Goal: Check status: Check status

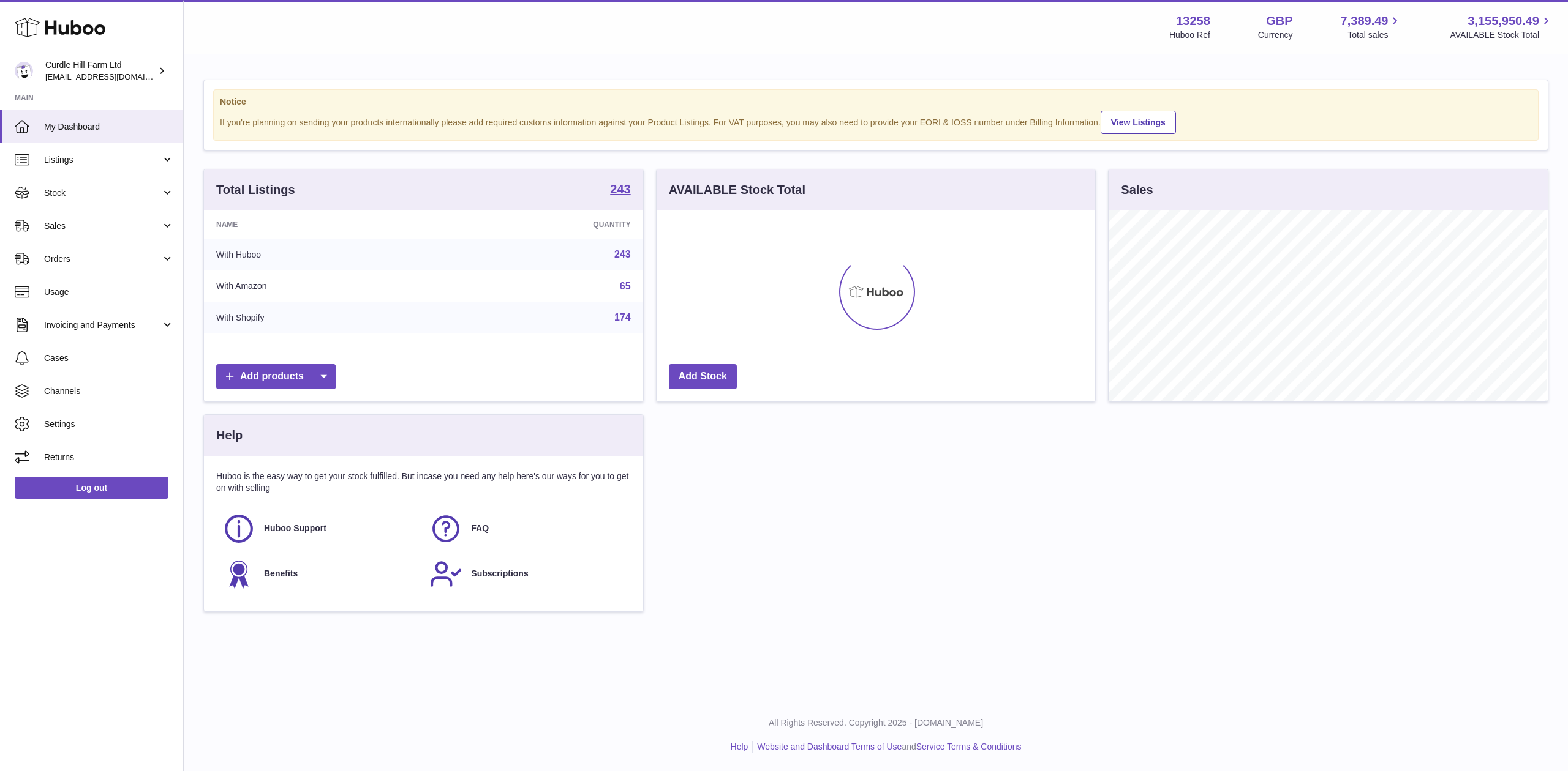
scroll to position [191, 438]
click at [80, 189] on span "Stock" at bounding box center [103, 193] width 117 height 12
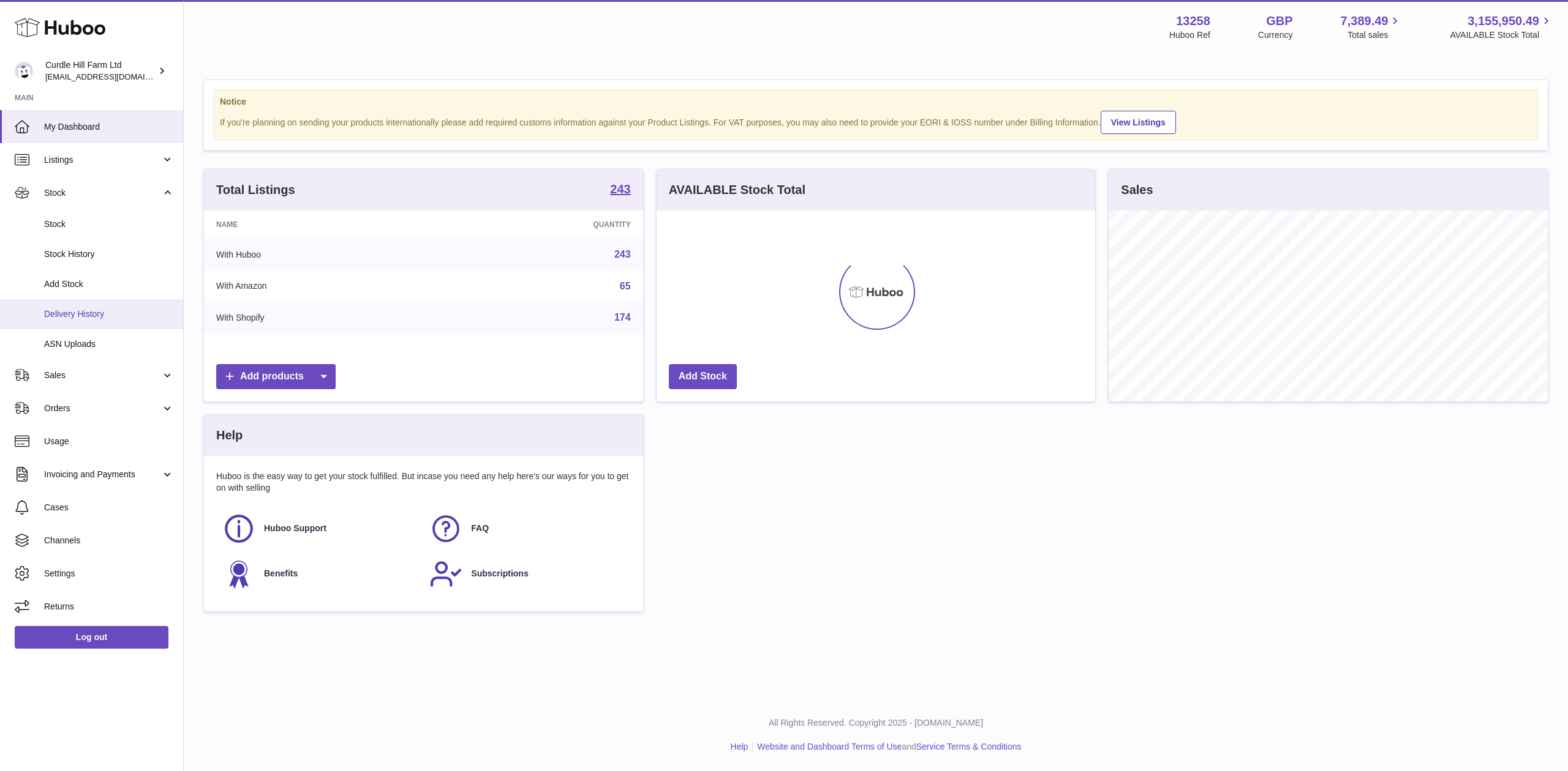
click at [94, 311] on span "Delivery History" at bounding box center [109, 315] width 130 height 12
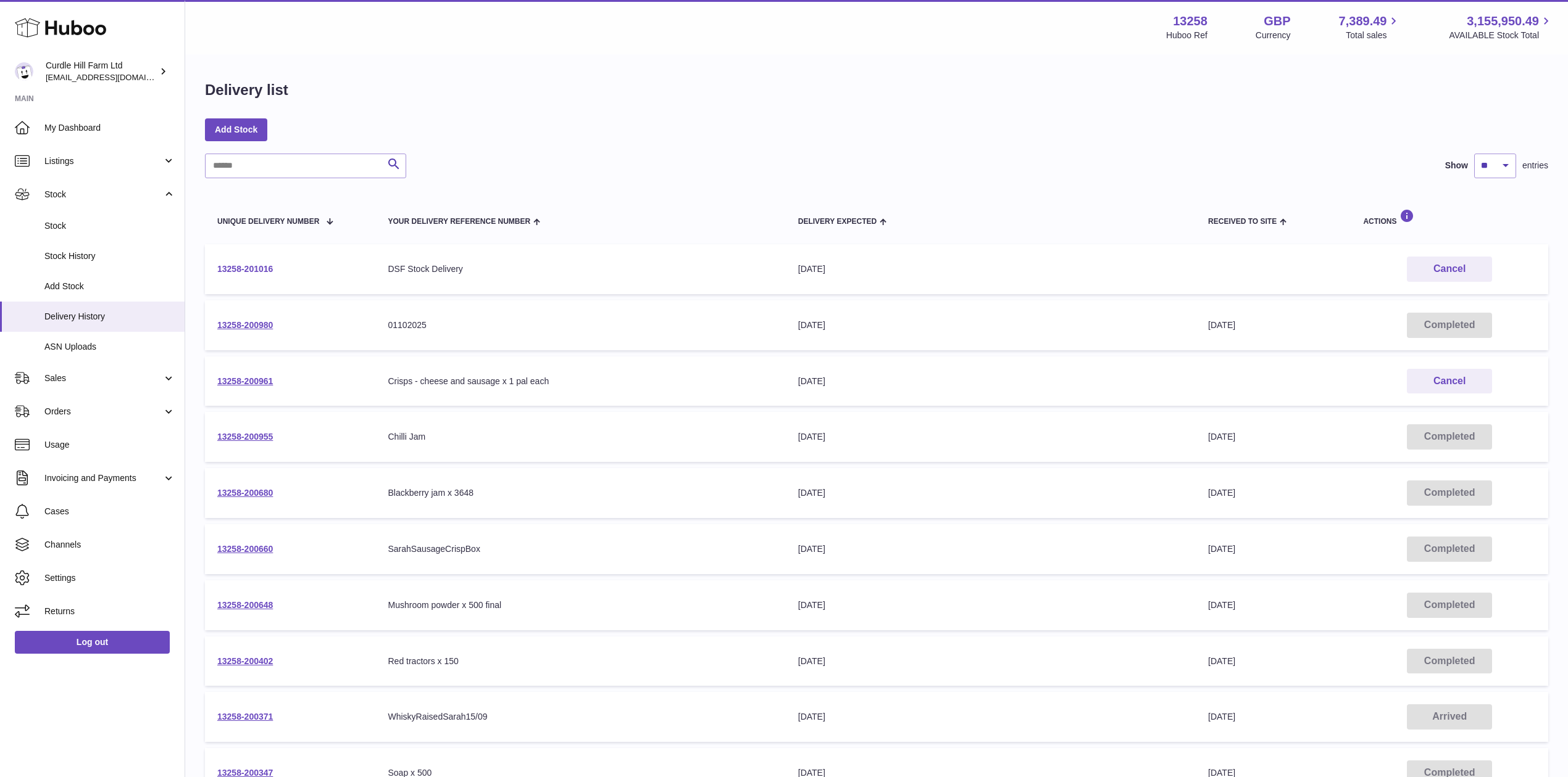
click at [233, 273] on link "13258-201016" at bounding box center [245, 269] width 55 height 10
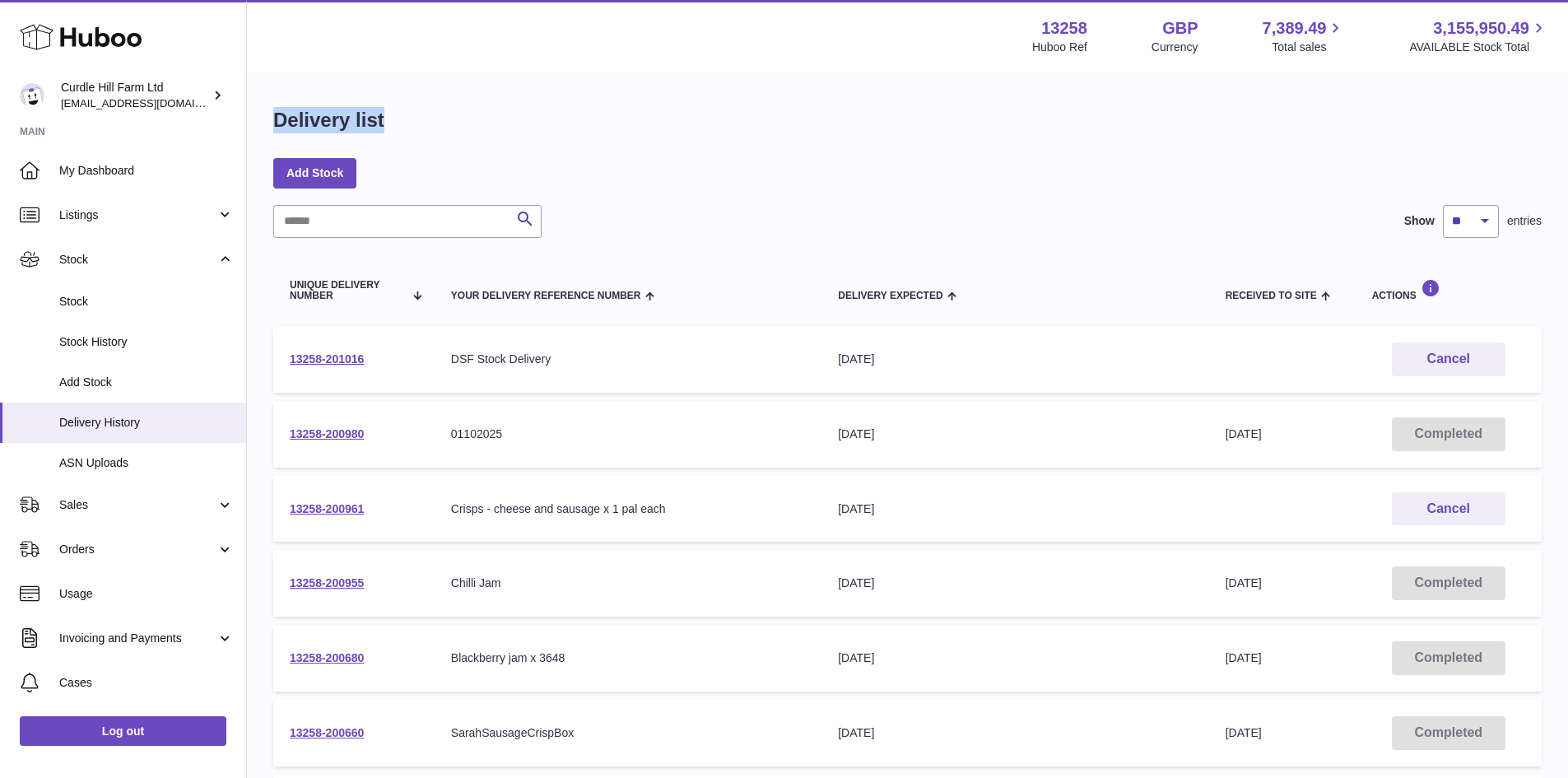
drag, startPoint x: 421, startPoint y: 114, endPoint x: 271, endPoint y: 121, distance: 150.2
click at [271, 121] on div "Delivery list Add Stock Search Show ** ** ** *** entries Unique Delivery Number…" at bounding box center [908, 611] width 1321 height 1075
click at [374, 118] on h1 "Delivery list" at bounding box center [329, 120] width 111 height 26
click at [142, 217] on span "Listings" at bounding box center [138, 215] width 158 height 16
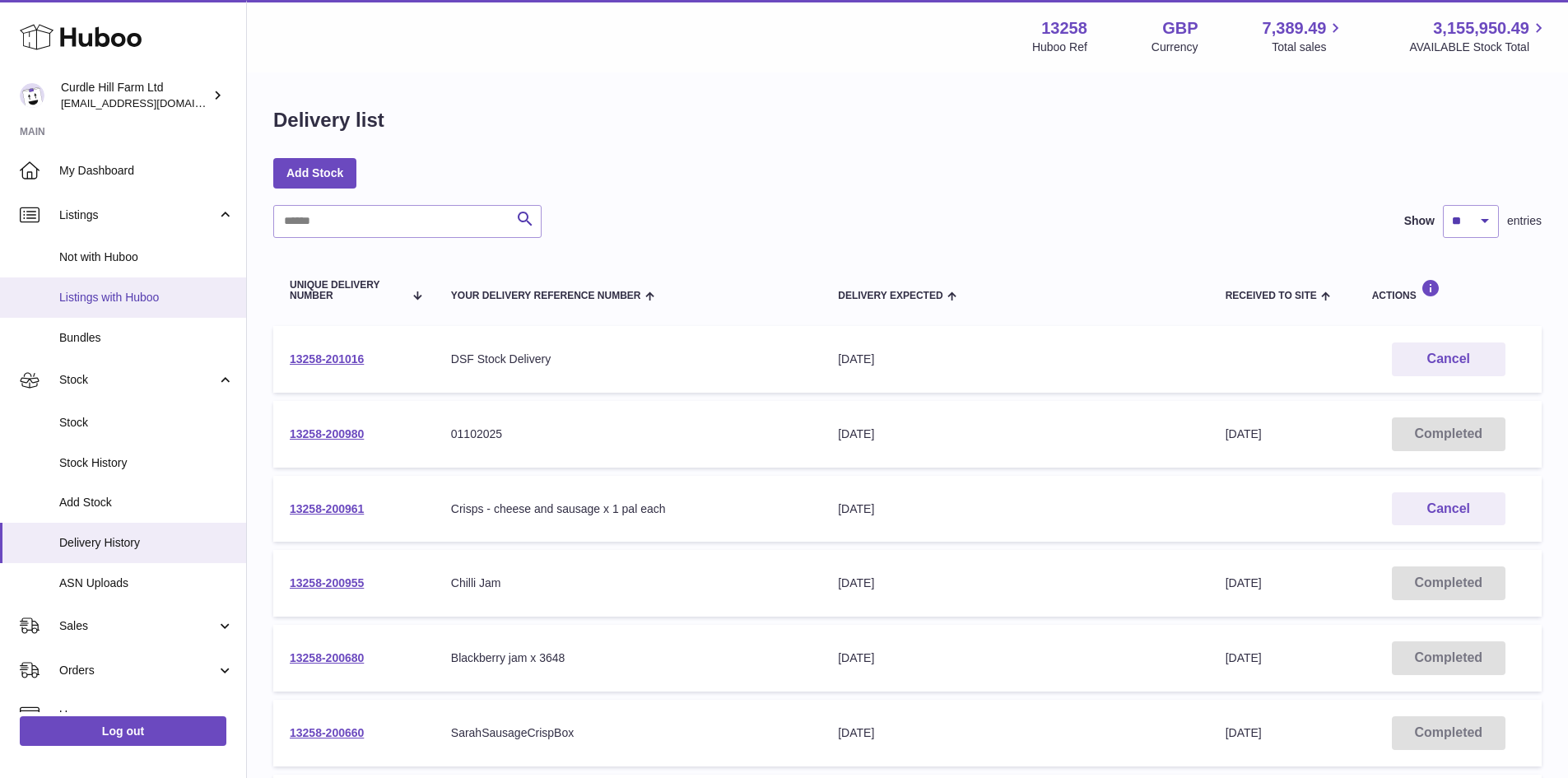
click at [159, 302] on span "Listings with Huboo" at bounding box center [146, 298] width 174 height 16
